Goal: Task Accomplishment & Management: Use online tool/utility

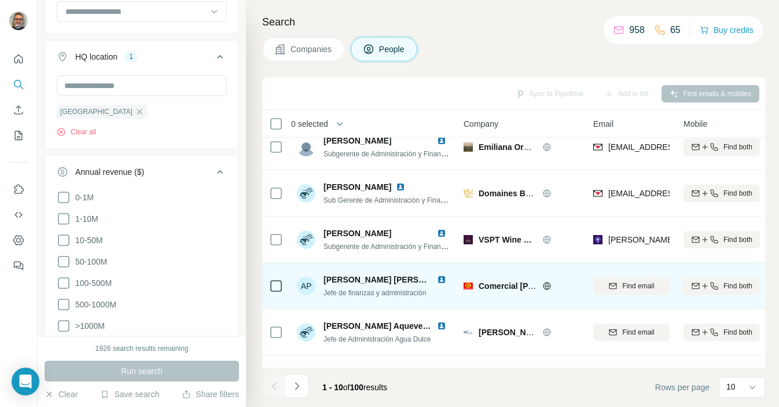
scroll to position [158, 0]
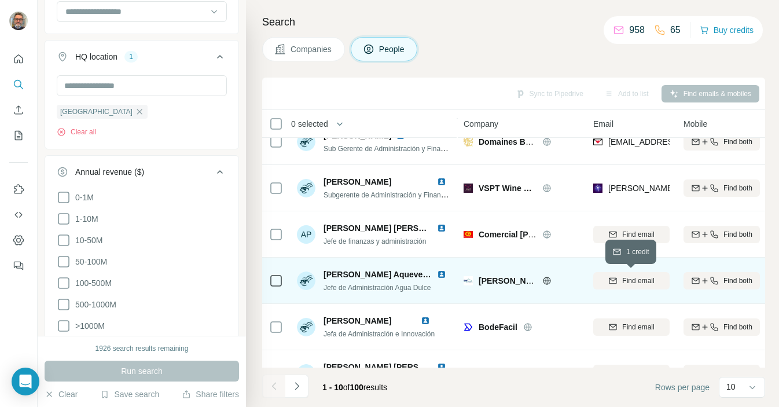
click at [634, 276] on span "Find email" at bounding box center [638, 280] width 32 height 10
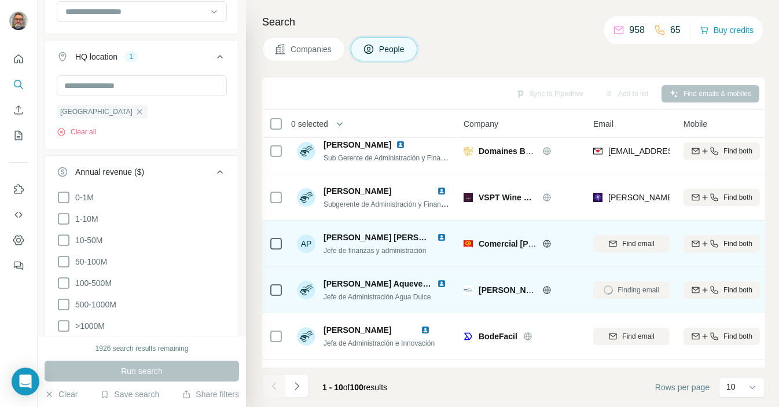
scroll to position [233, 0]
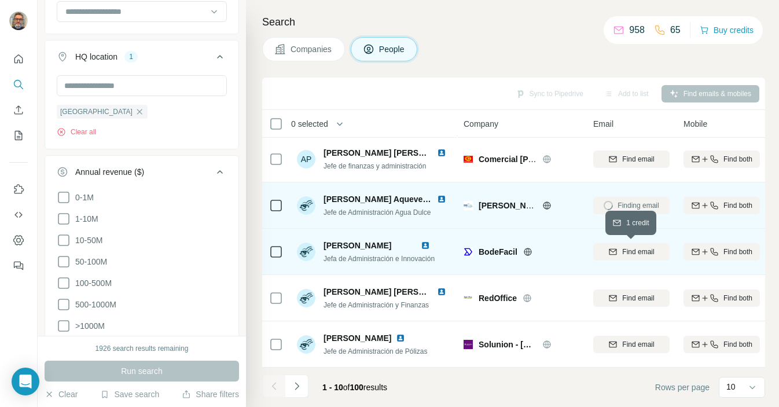
click at [628, 252] on span "Find email" at bounding box center [638, 252] width 32 height 10
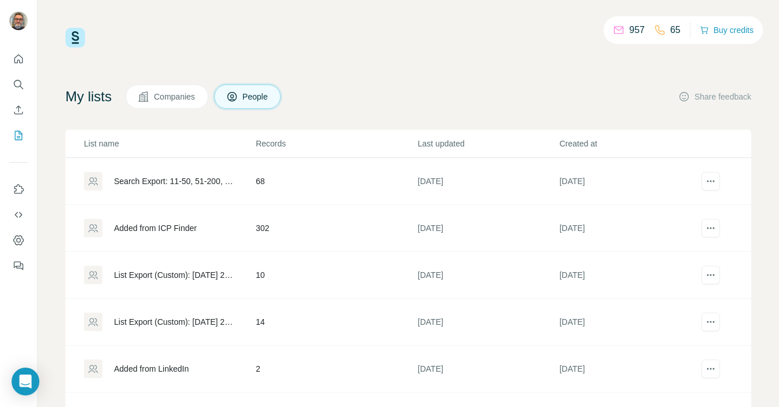
click at [129, 230] on div "Added from ICP Finder" at bounding box center [155, 228] width 83 height 12
